Goal: Navigation & Orientation: Find specific page/section

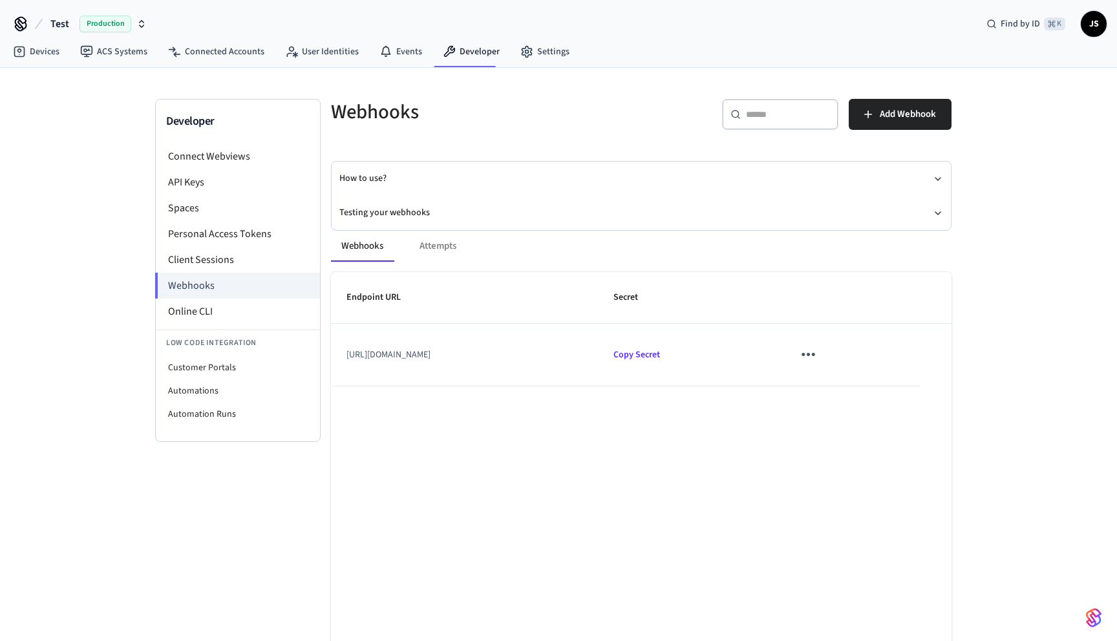
click at [896, 17] on div "Test Production Find by ID ⌘ K JS" at bounding box center [558, 18] width 1117 height 37
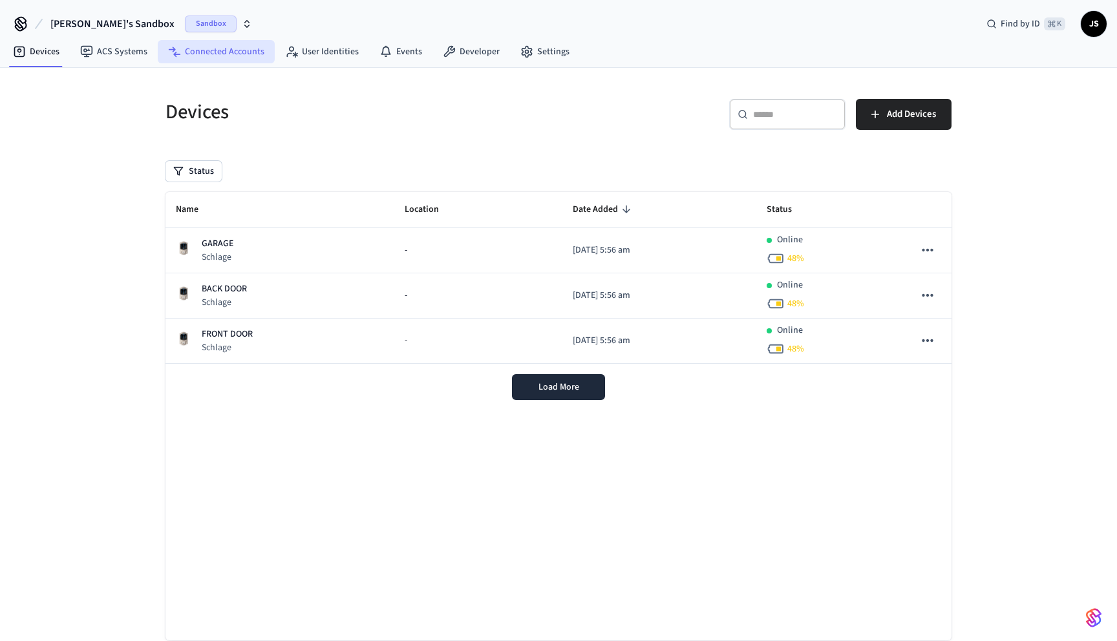
click at [207, 51] on link "Connected Accounts" at bounding box center [216, 51] width 117 height 23
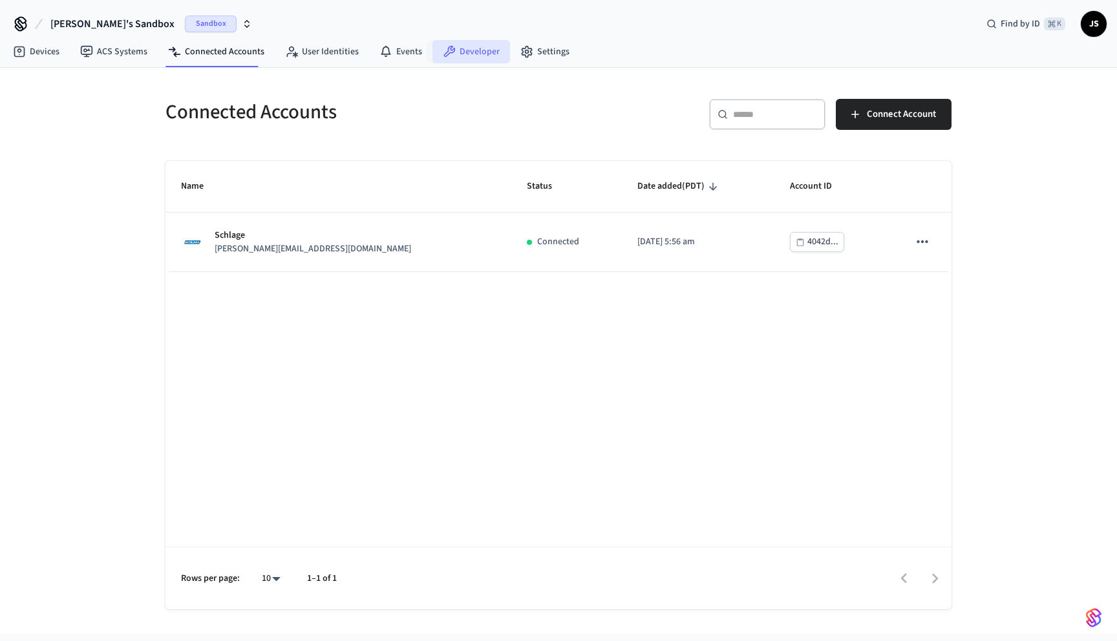
click at [448, 48] on icon at bounding box center [450, 52] width 12 height 12
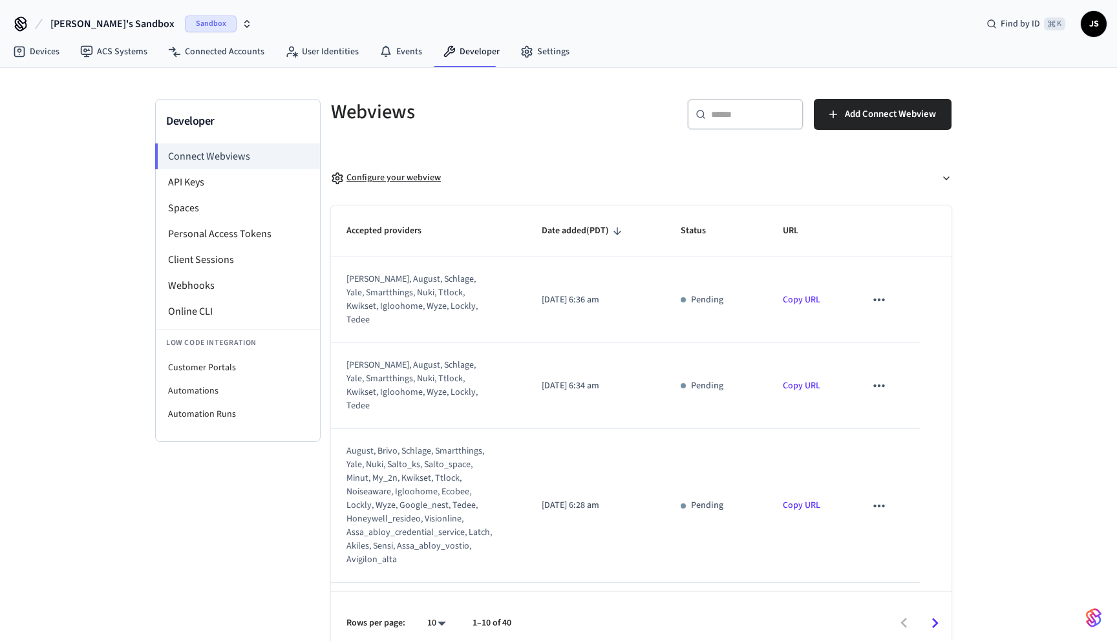
click at [389, 179] on div "Configure your webview" at bounding box center [386, 178] width 110 height 14
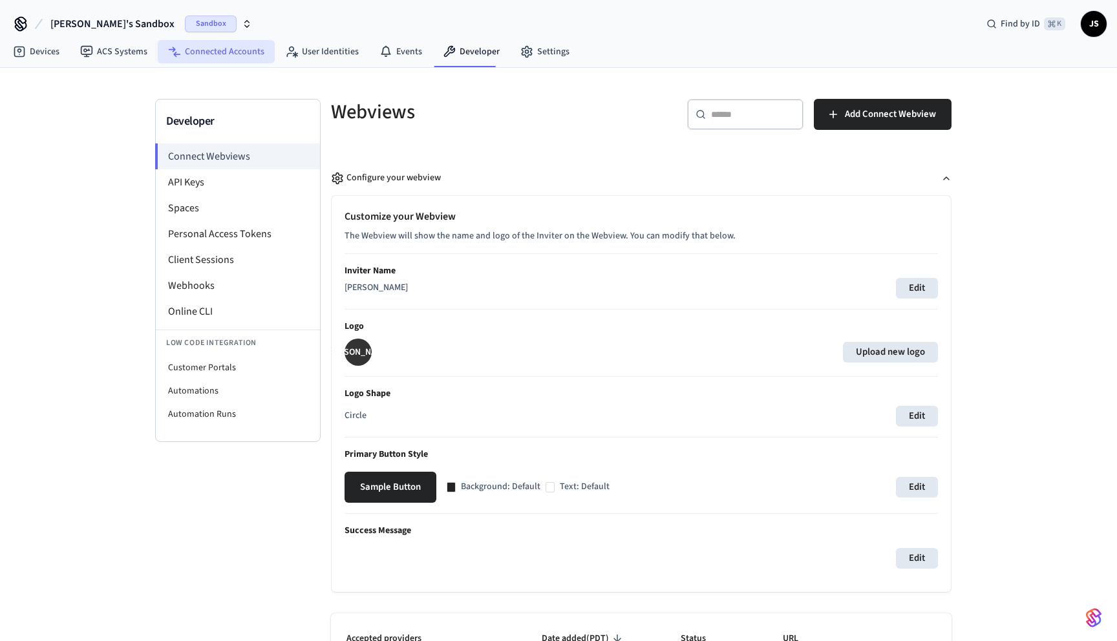
click at [217, 54] on link "Connected Accounts" at bounding box center [216, 51] width 117 height 23
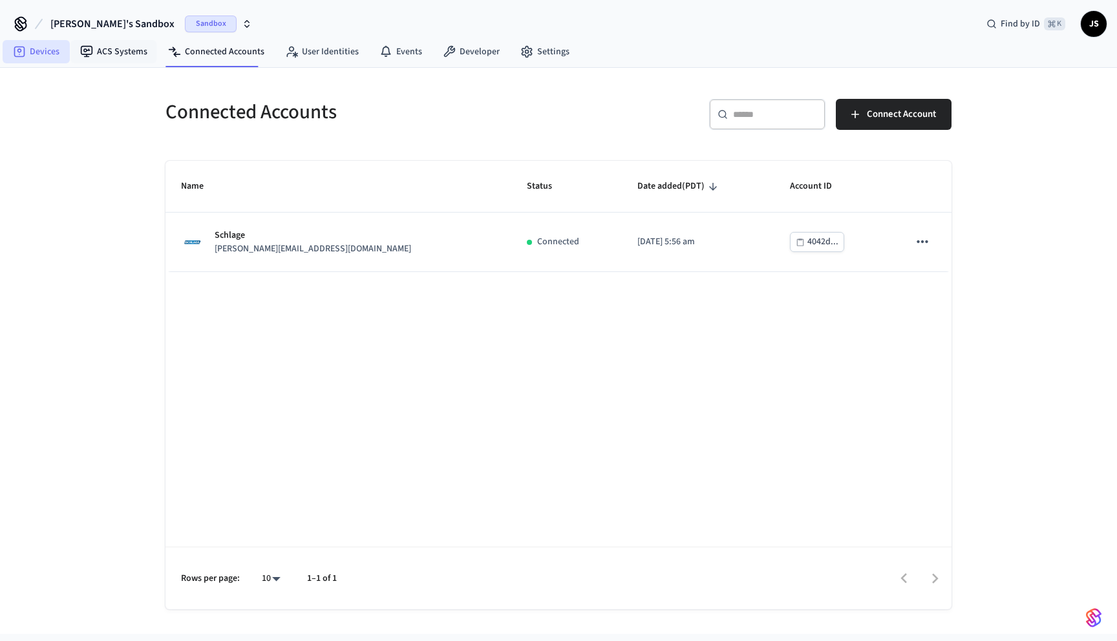
click at [58, 47] on link "Devices" at bounding box center [36, 51] width 67 height 23
